Goal: Transaction & Acquisition: Purchase product/service

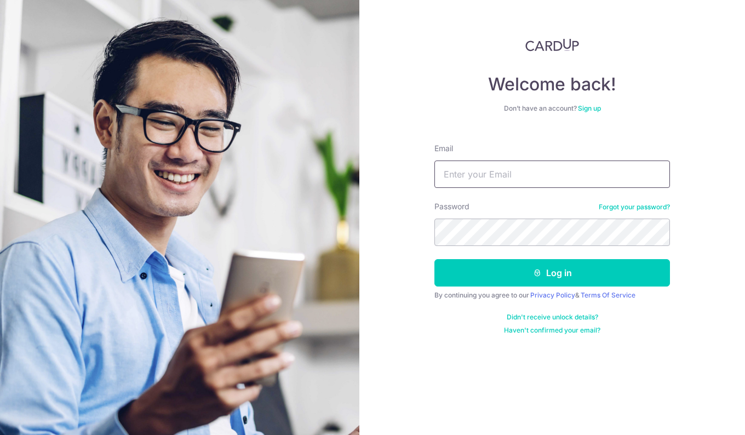
click at [527, 164] on input "Email" at bounding box center [552, 173] width 236 height 27
type input "ramondcm.2004@gmail.com"
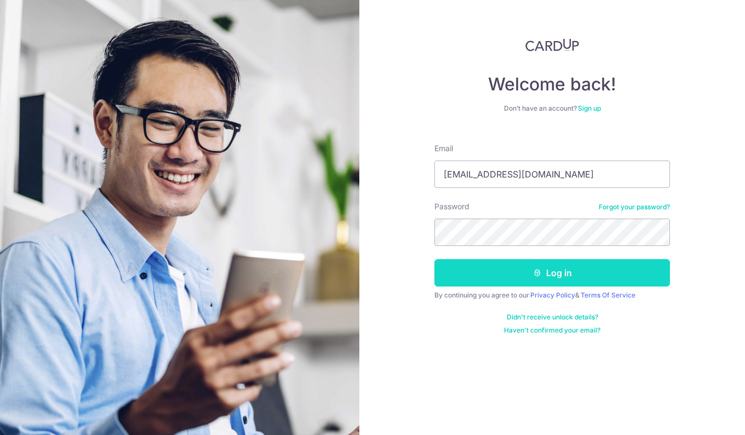
click at [537, 280] on button "Log in" at bounding box center [552, 272] width 236 height 27
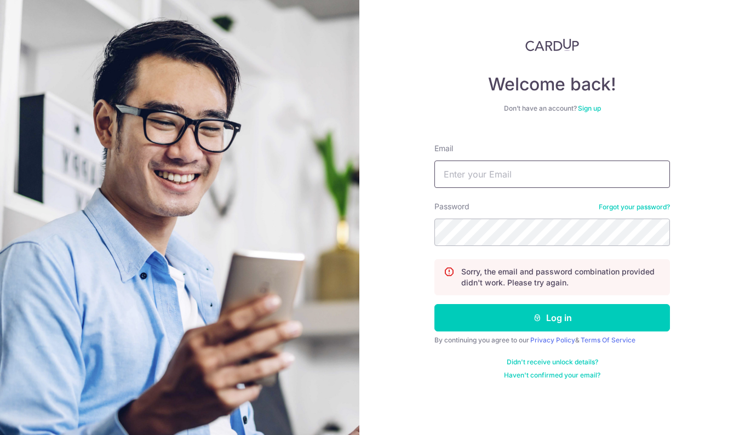
click at [466, 165] on input "Email" at bounding box center [552, 173] width 236 height 27
type input "ramondcm.2004@gmail.com"
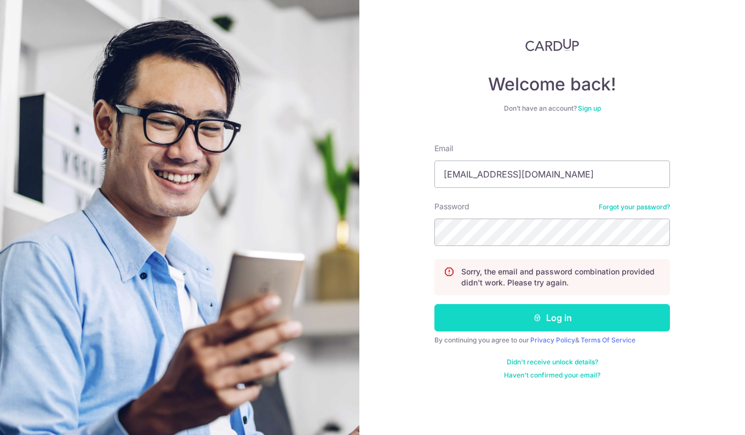
click at [519, 305] on button "Log in" at bounding box center [552, 317] width 236 height 27
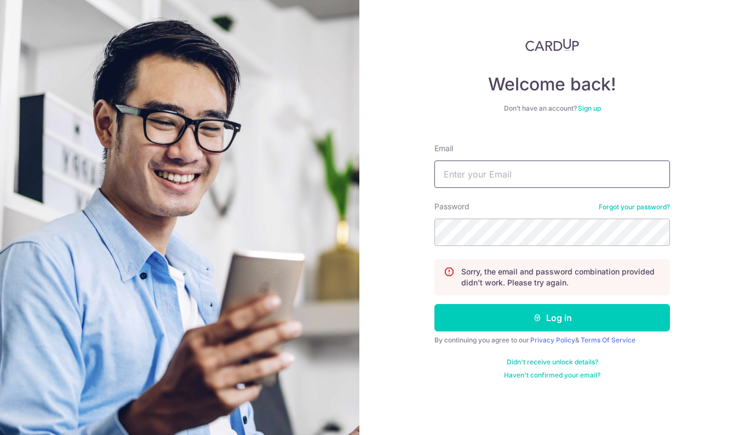
click at [482, 168] on input "Email" at bounding box center [552, 173] width 236 height 27
type input "[EMAIL_ADDRESS][DOMAIN_NAME]"
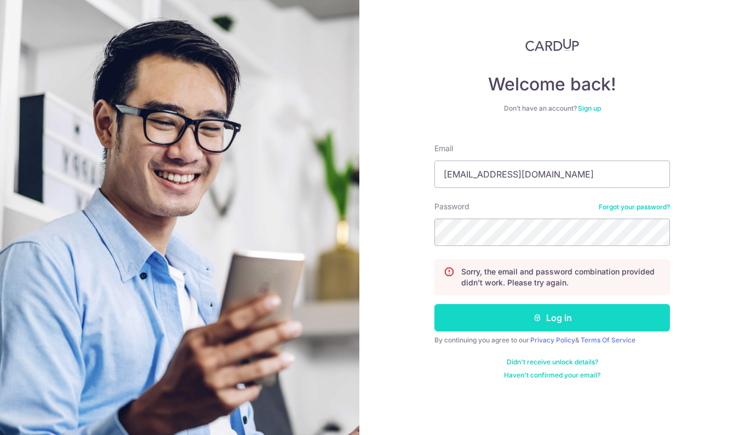
click at [553, 326] on button "Log in" at bounding box center [552, 317] width 236 height 27
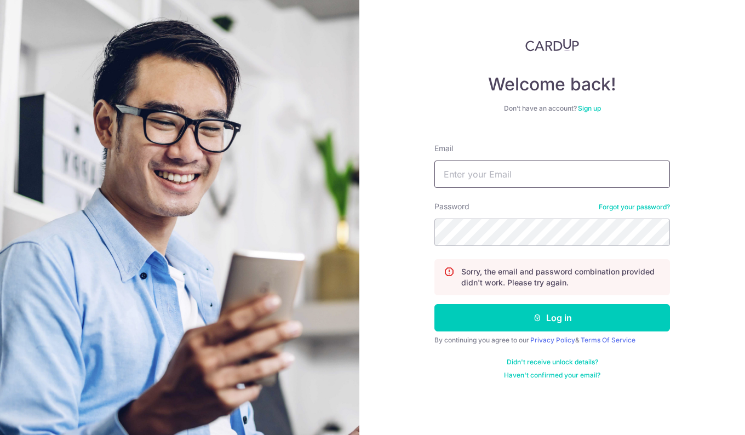
click at [524, 183] on input "Email" at bounding box center [552, 173] width 236 height 27
drag, startPoint x: 382, startPoint y: 269, endPoint x: 391, endPoint y: 269, distance: 8.8
click at [382, 269] on div "Welcome back! Don’t have an account? Sign up Email Password Forgot your passwor…" at bounding box center [552, 217] width 386 height 435
click at [632, 202] on div "Password Forgot your password?" at bounding box center [552, 223] width 236 height 45
click at [630, 205] on link "Forgot your password?" at bounding box center [634, 207] width 71 height 9
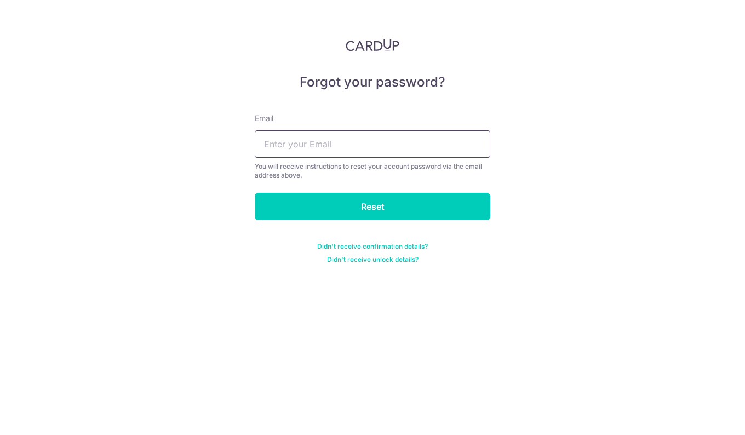
click at [311, 152] on input "text" at bounding box center [373, 143] width 236 height 27
type input "ramondcm.2004@gmail.com"
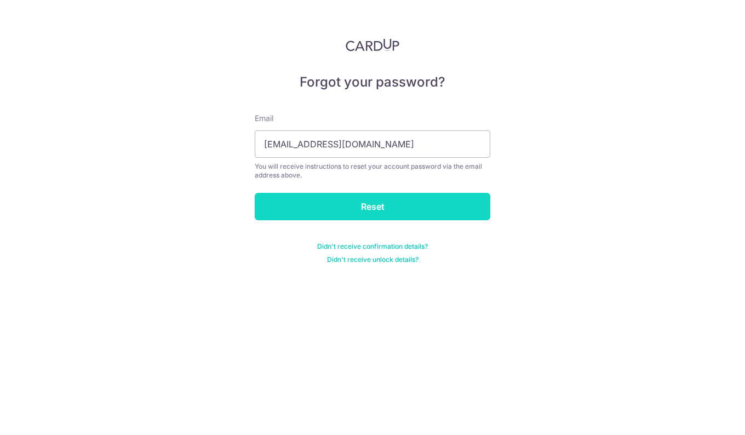
click at [314, 204] on input "Reset" at bounding box center [373, 206] width 236 height 27
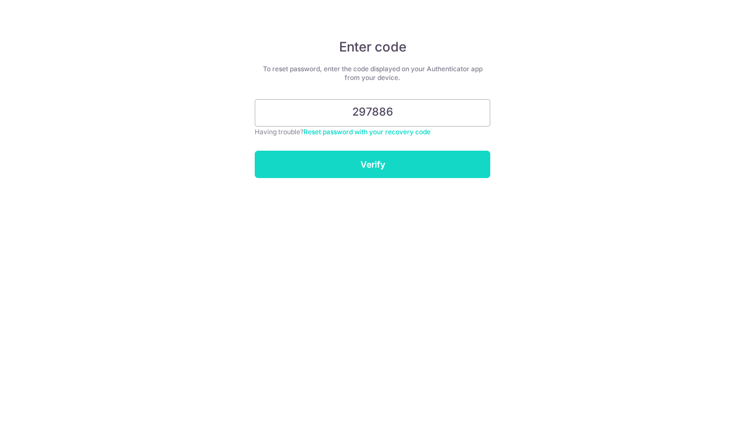
type input "297886"
click at [380, 161] on input "Verify" at bounding box center [373, 164] width 236 height 27
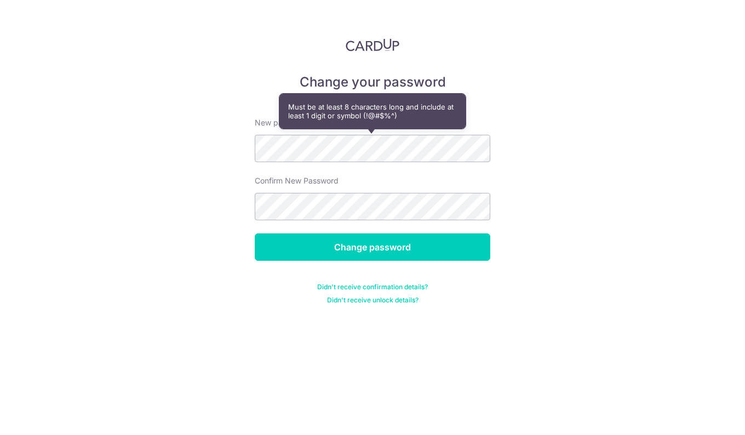
click at [320, 192] on div "Confirm New Password" at bounding box center [373, 197] width 236 height 45
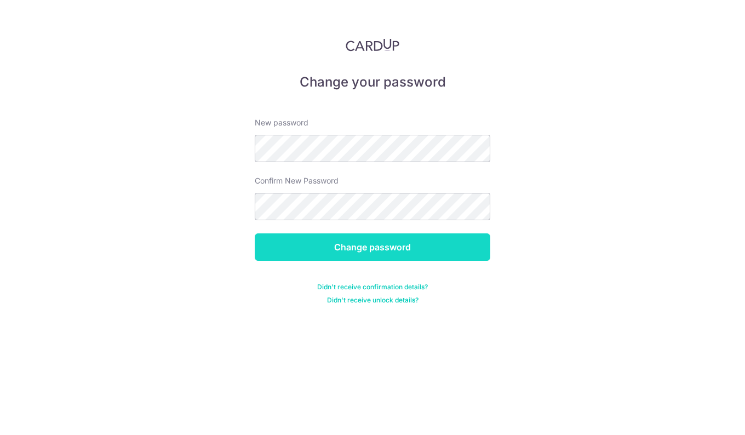
click at [331, 242] on input "Change password" at bounding box center [373, 246] width 236 height 27
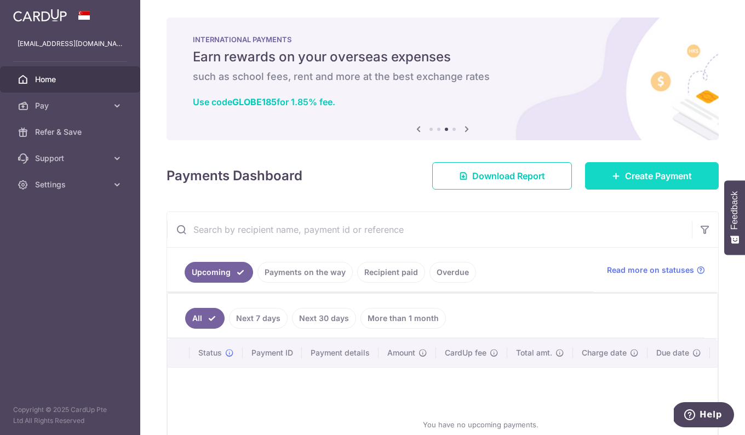
click at [666, 177] on span "Create Payment" at bounding box center [658, 175] width 67 height 13
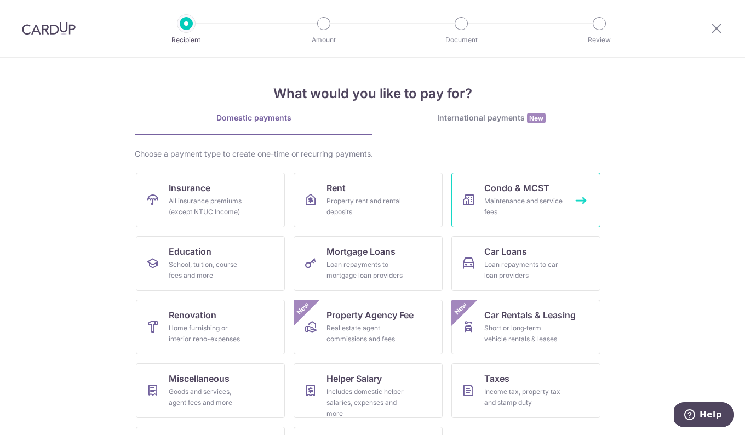
click at [551, 210] on div "Maintenance and service fees" at bounding box center [523, 207] width 79 height 22
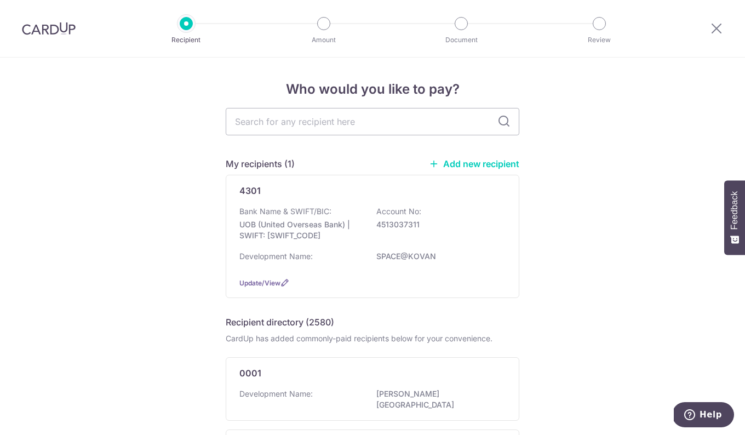
click at [489, 160] on link "Add new recipient" at bounding box center [474, 163] width 90 height 11
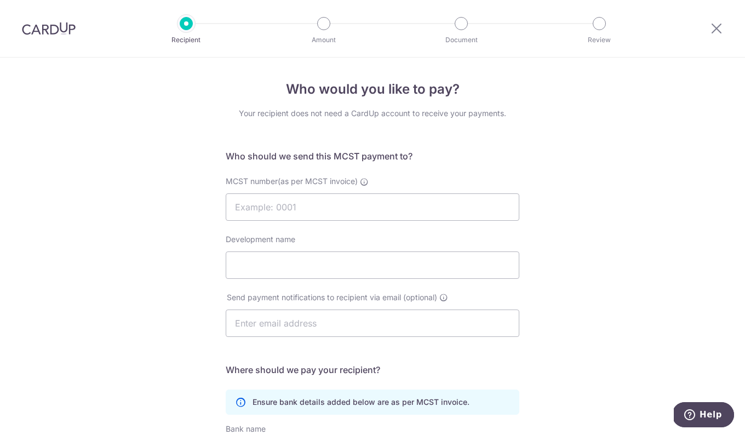
click at [320, 91] on h4 "Who would you like to pay?" at bounding box center [373, 89] width 294 height 20
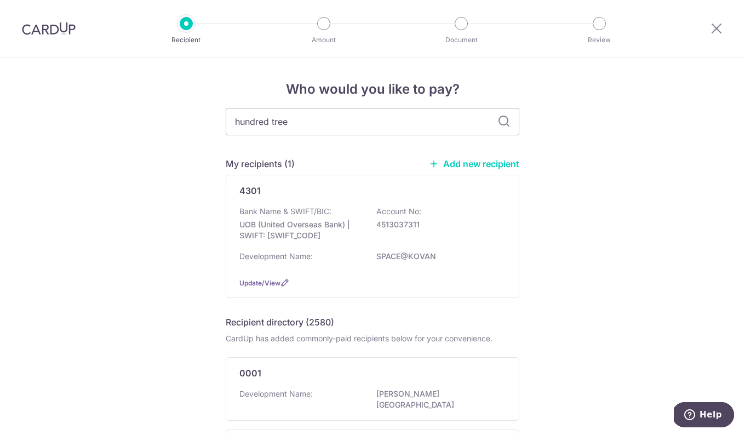
type input "hundred trees"
drag, startPoint x: 501, startPoint y: 116, endPoint x: 573, endPoint y: 117, distance: 72.3
click at [501, 116] on icon at bounding box center [503, 121] width 13 height 13
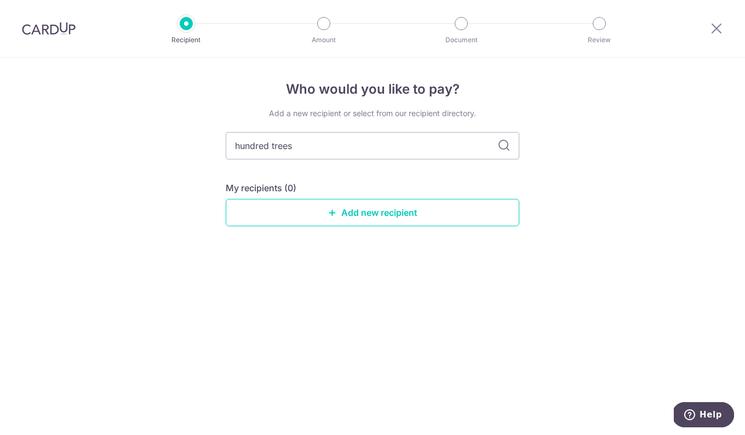
click at [504, 145] on icon at bounding box center [503, 145] width 13 height 13
drag, startPoint x: 134, startPoint y: 135, endPoint x: 62, endPoint y: 133, distance: 72.3
click at [62, 133] on div "Who would you like to pay? Add a new recipient or select from our recipient dir…" at bounding box center [372, 246] width 745 height 377
type input "4109"
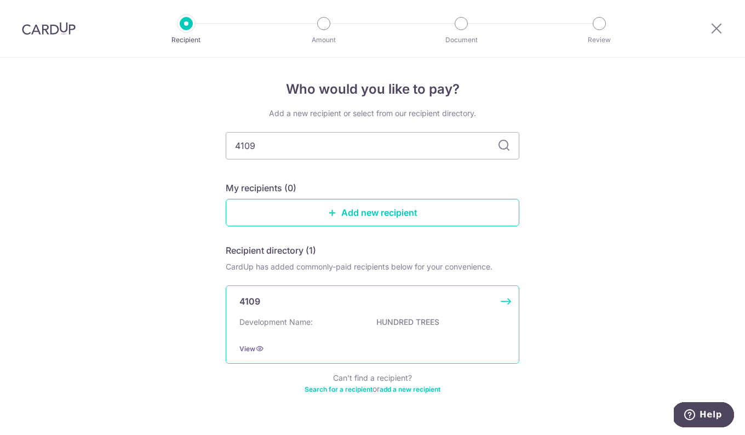
click at [362, 314] on div "4109 Development Name: HUNDRED TREES View" at bounding box center [373, 324] width 294 height 78
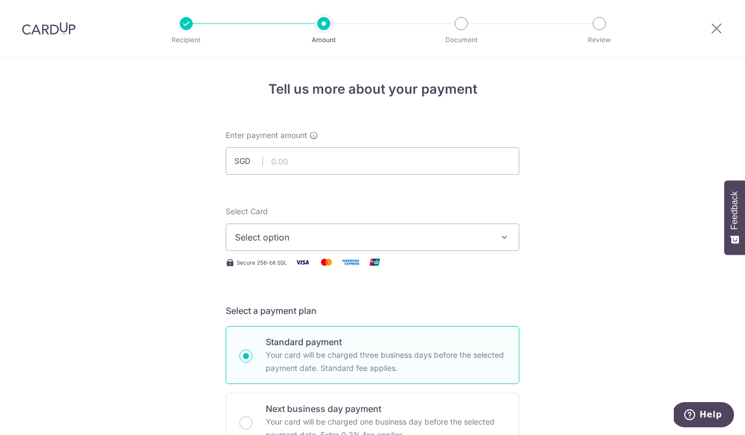
click at [190, 21] on div at bounding box center [186, 23] width 13 height 13
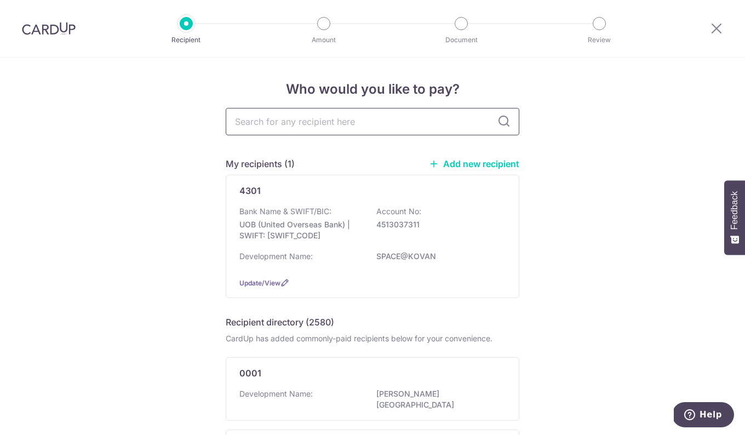
click at [293, 114] on input "text" at bounding box center [373, 121] width 294 height 27
type input "4109"
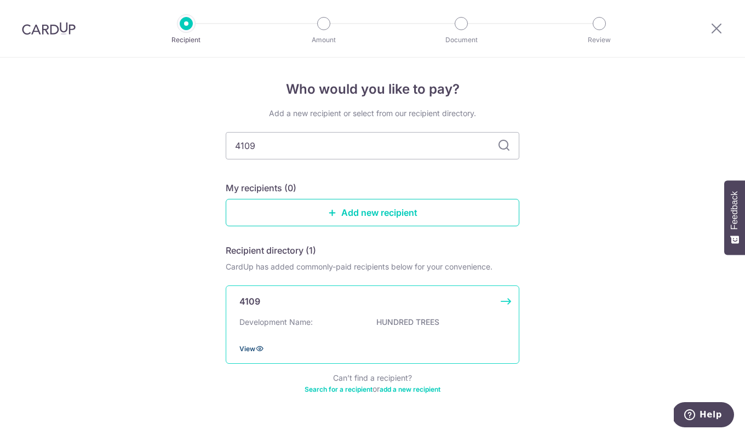
drag, startPoint x: 253, startPoint y: 348, endPoint x: 226, endPoint y: 339, distance: 28.2
click at [255, 348] on icon at bounding box center [259, 348] width 9 height 9
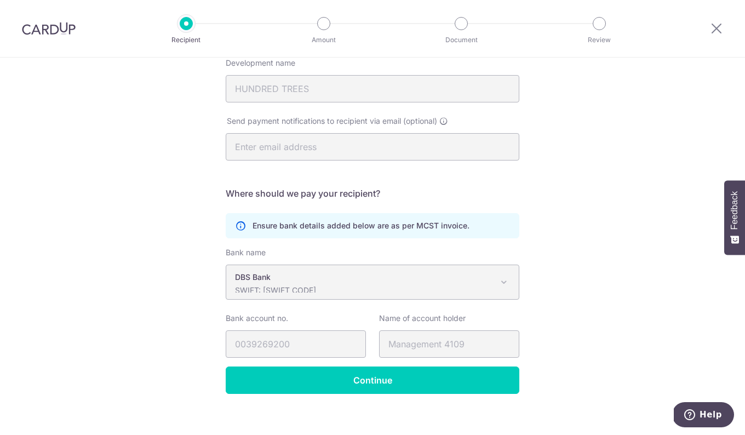
scroll to position [187, 0]
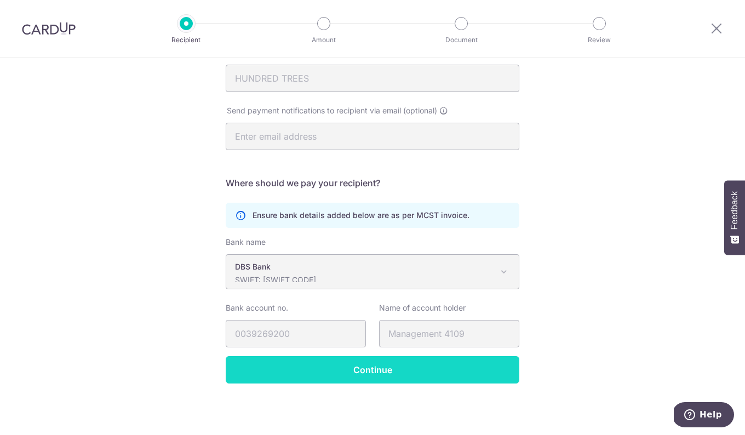
click at [357, 371] on input "Continue" at bounding box center [373, 369] width 294 height 27
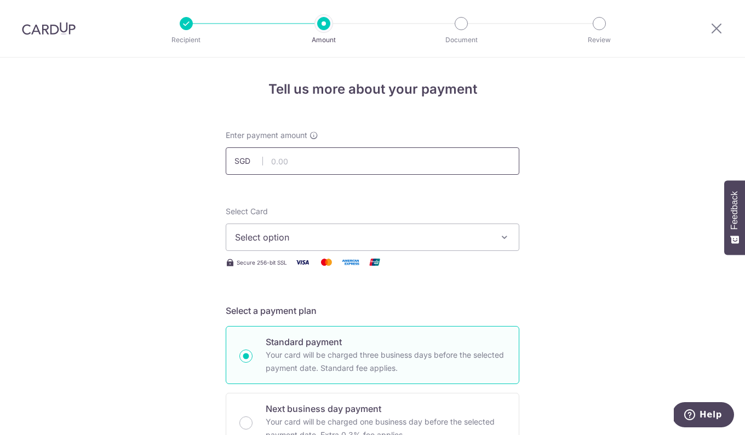
drag, startPoint x: 0, startPoint y: 0, endPoint x: 311, endPoint y: 169, distance: 354.2
click at [311, 169] on input "text" at bounding box center [373, 160] width 294 height 27
click at [329, 163] on input "1,350.51" at bounding box center [373, 160] width 294 height 27
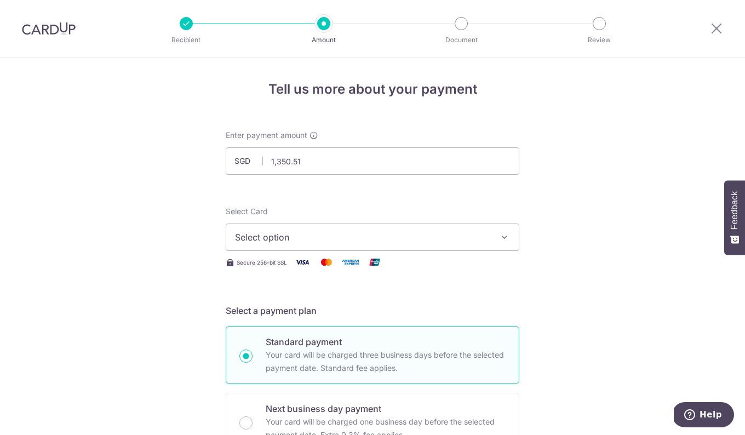
type input "1,350.51"
click at [287, 233] on span "Select option" at bounding box center [362, 237] width 255 height 13
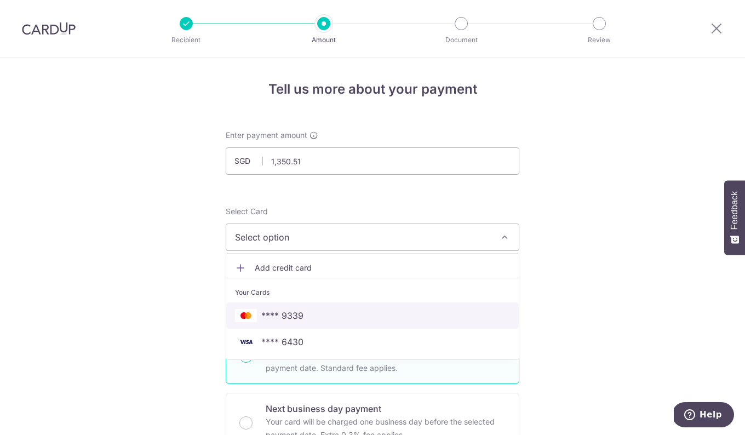
click at [288, 319] on span "**** 9339" at bounding box center [282, 315] width 42 height 13
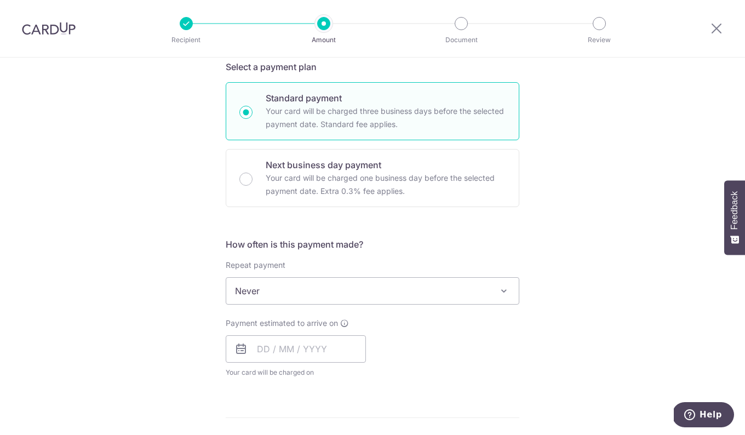
scroll to position [274, 0]
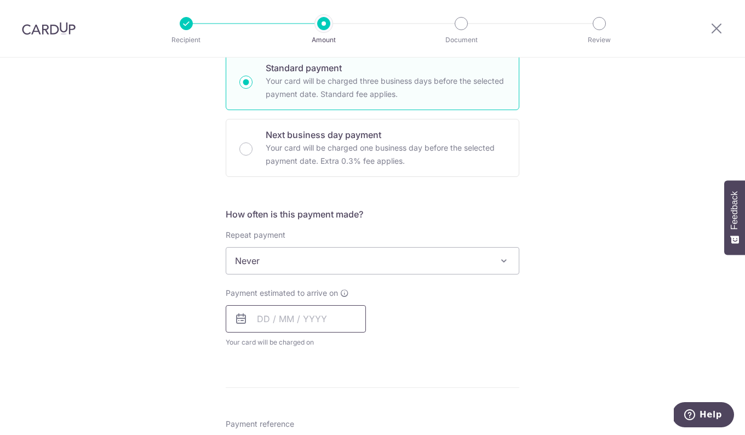
click at [262, 313] on input "text" at bounding box center [296, 318] width 140 height 27
click at [289, 416] on link "7" at bounding box center [292, 419] width 18 height 18
type input "[DATE]"
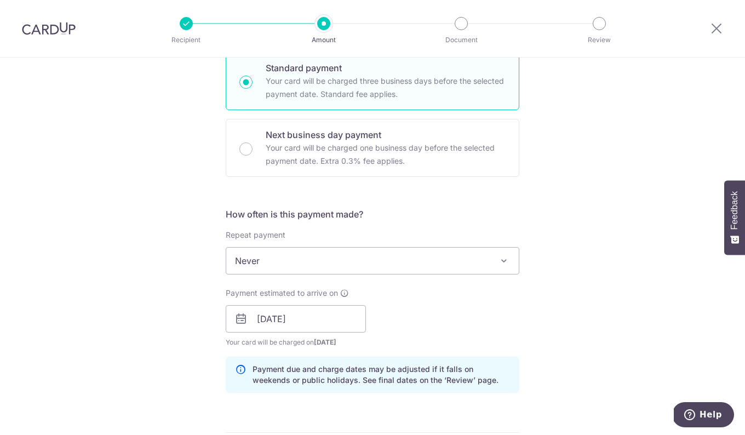
click at [181, 322] on div "Tell us more about your payment Enter payment amount SGD 1,350.51 1350.51 Selec…" at bounding box center [372, 302] width 745 height 1036
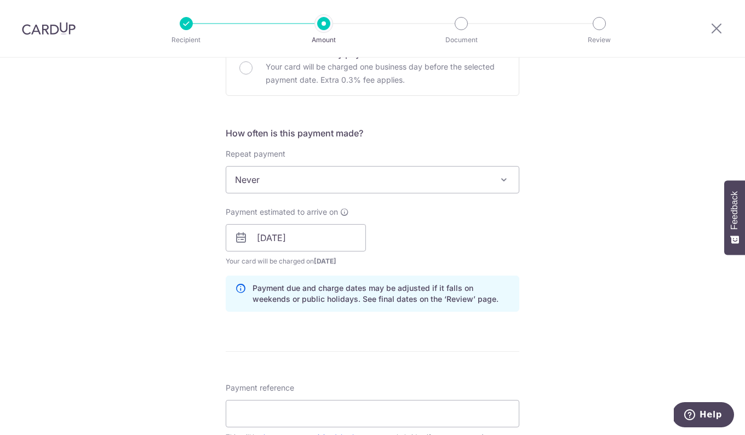
scroll to position [438, 0]
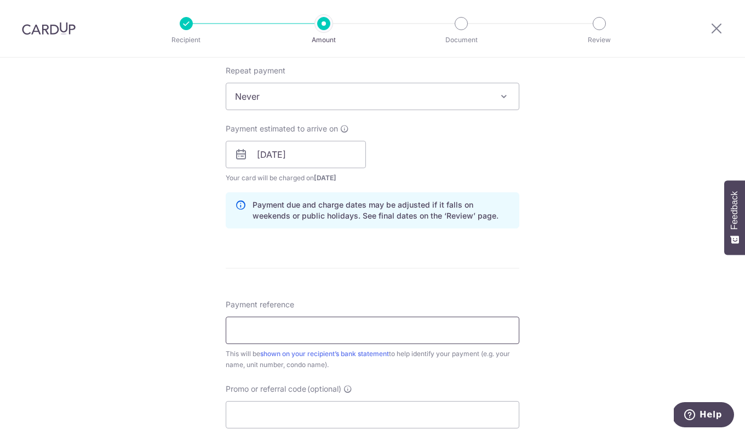
click at [253, 331] on input "Payment reference" at bounding box center [373, 330] width 294 height 27
click at [252, 331] on input "Payment reference" at bounding box center [373, 330] width 294 height 27
type input "[PHONE_NUMBER] [PERSON_NAME]"
type input "OCBC90NMC"
click at [613, 279] on div "Tell us more about your payment Enter payment amount SGD 1,350.51 1350.51 Selec…" at bounding box center [372, 161] width 745 height 1085
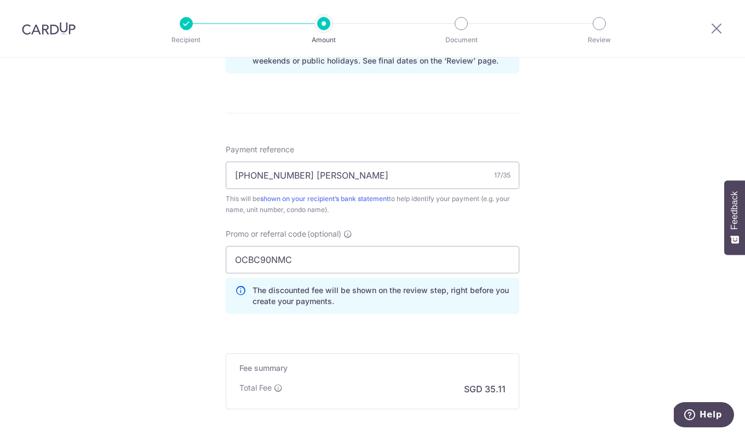
scroll to position [598, 0]
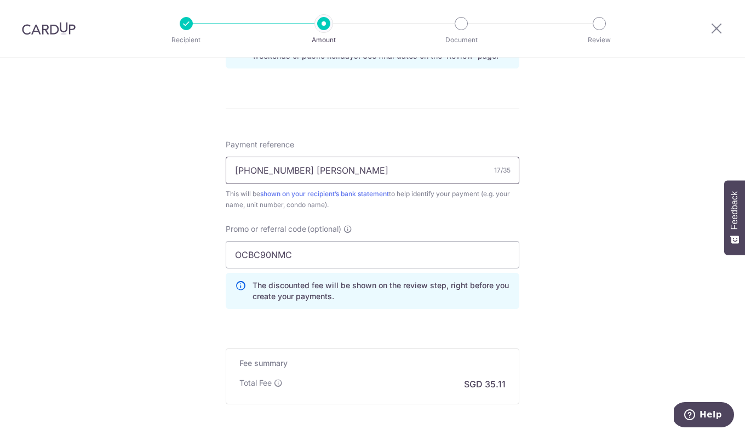
click at [337, 171] on input "[PHONE_NUMBER] [PERSON_NAME]" at bounding box center [373, 170] width 294 height 27
type input "[PHONE_NUMBER] CAO MIN [DATE]-[DATE]"
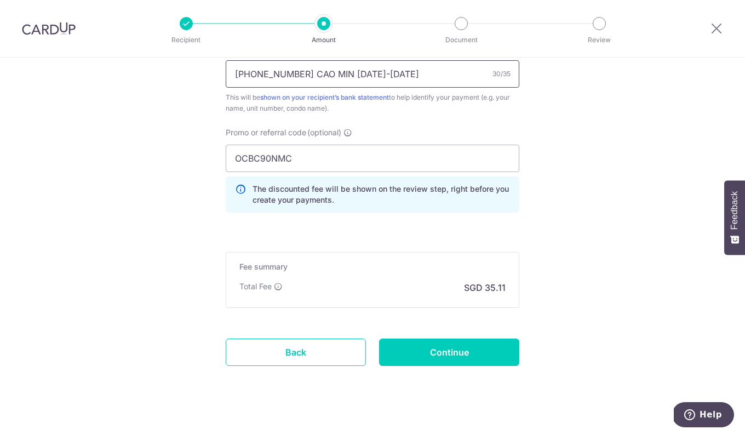
scroll to position [708, 0]
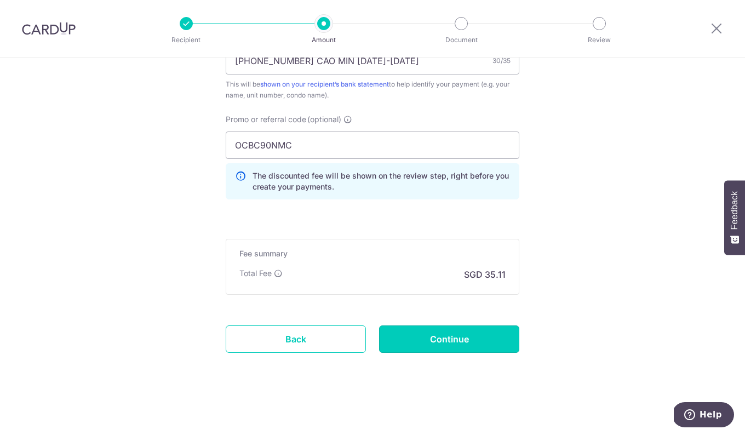
drag, startPoint x: 447, startPoint y: 338, endPoint x: 501, endPoint y: 312, distance: 60.0
click at [447, 338] on input "Continue" at bounding box center [449, 338] width 140 height 27
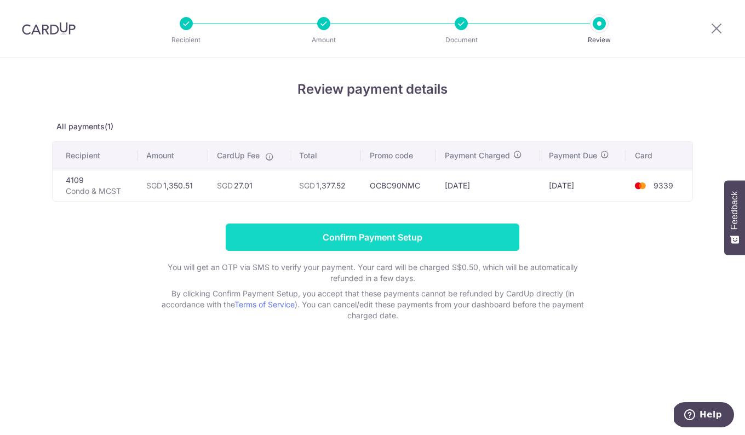
click at [349, 236] on input "Confirm Payment Setup" at bounding box center [373, 236] width 294 height 27
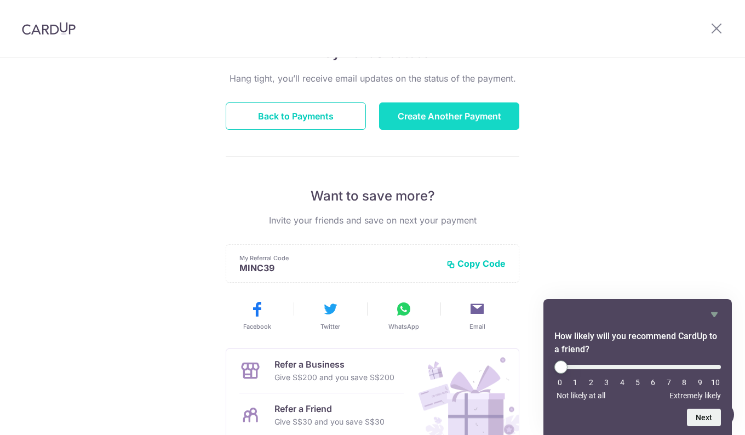
scroll to position [55, 0]
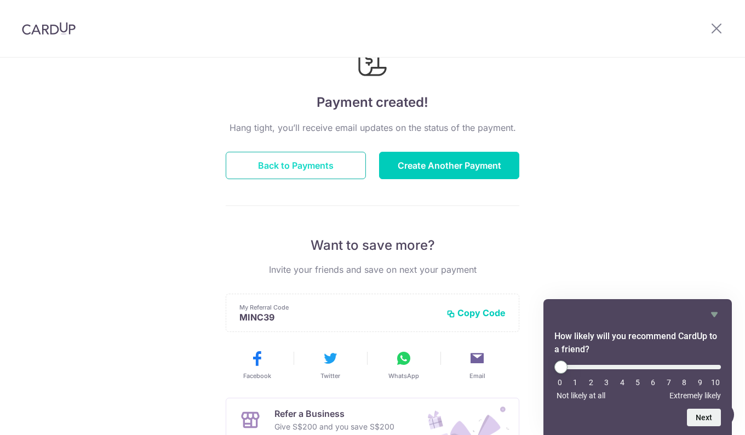
click at [300, 166] on button "Back to Payments" at bounding box center [296, 165] width 140 height 27
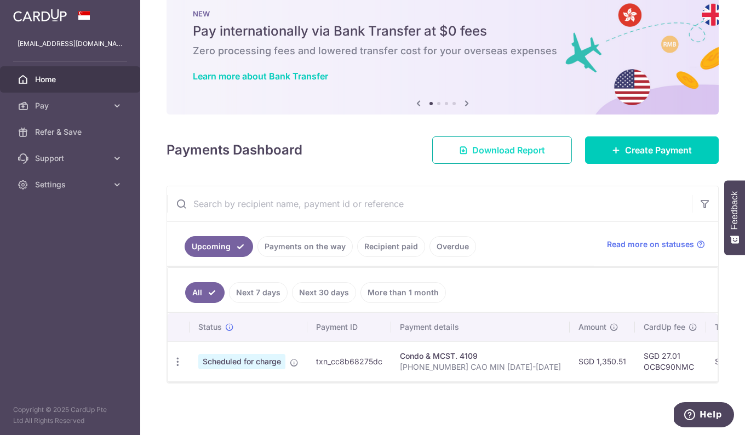
click at [477, 149] on span "Download Report" at bounding box center [508, 150] width 73 height 13
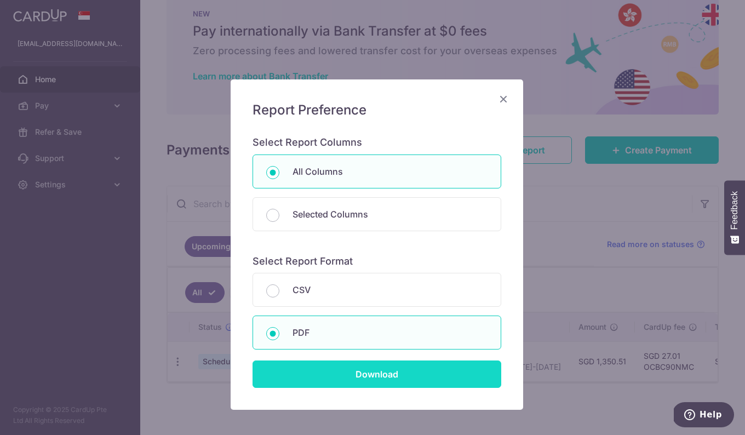
click at [353, 376] on input "Download" at bounding box center [376, 373] width 249 height 27
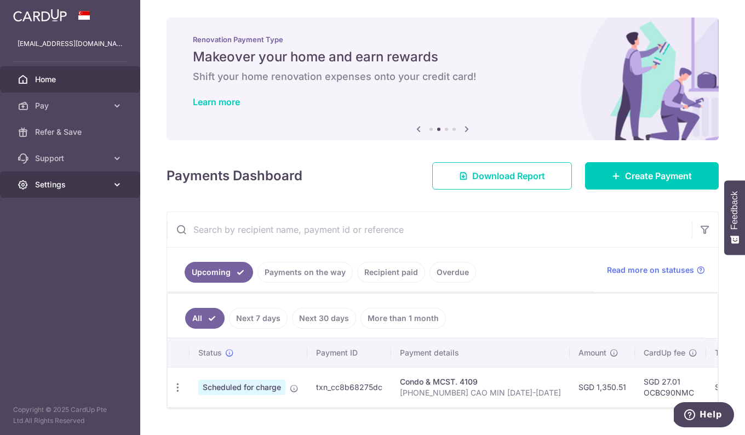
click at [72, 183] on span "Settings" at bounding box center [71, 184] width 72 height 11
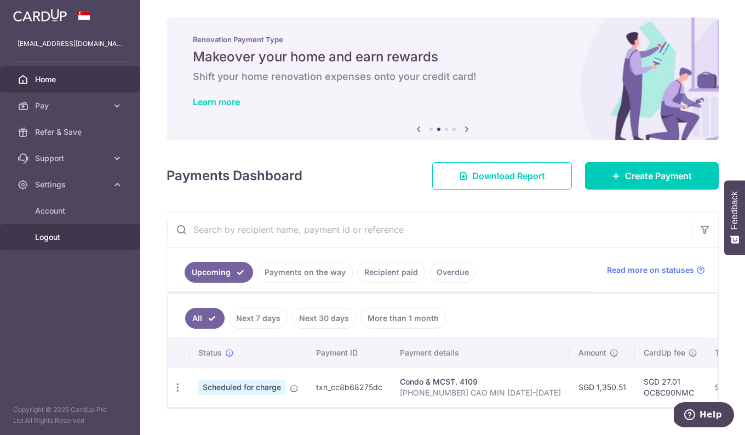
click at [53, 238] on span "Logout" at bounding box center [71, 237] width 72 height 11
